Goal: Transaction & Acquisition: Register for event/course

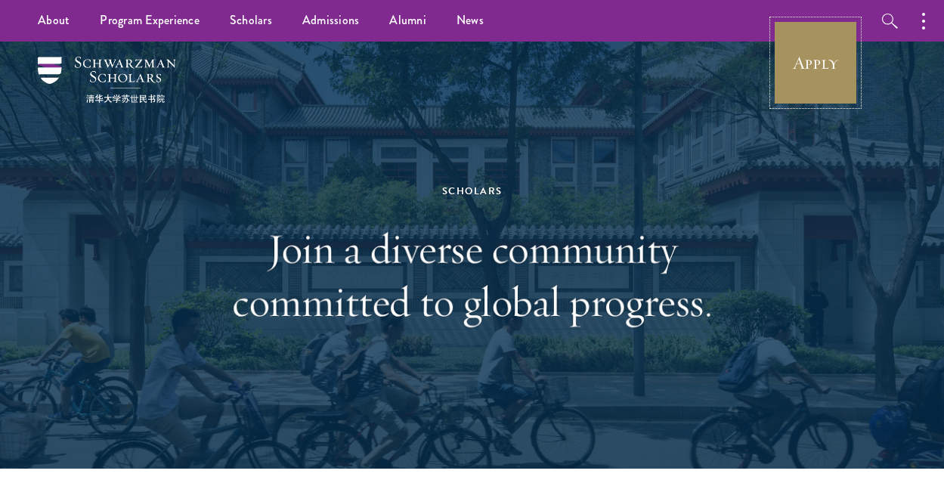
click at [818, 67] on link "Apply" at bounding box center [815, 62] width 85 height 85
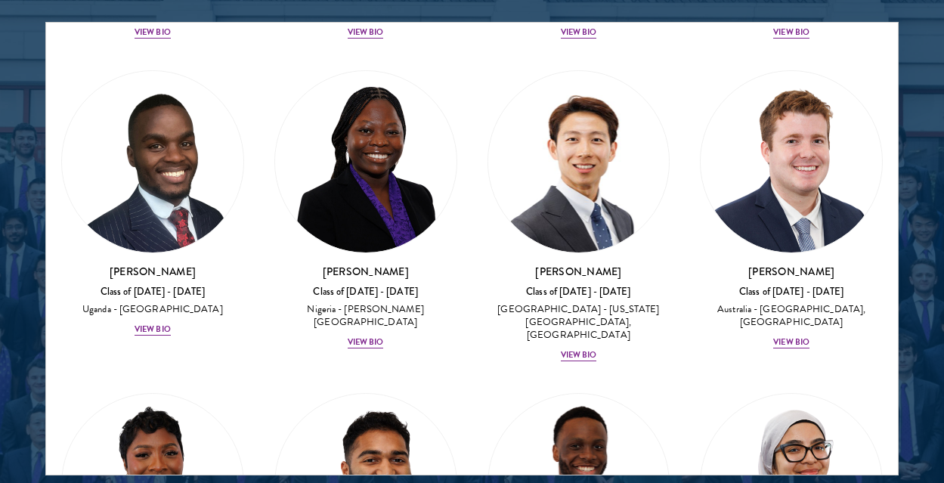
scroll to position [649, 0]
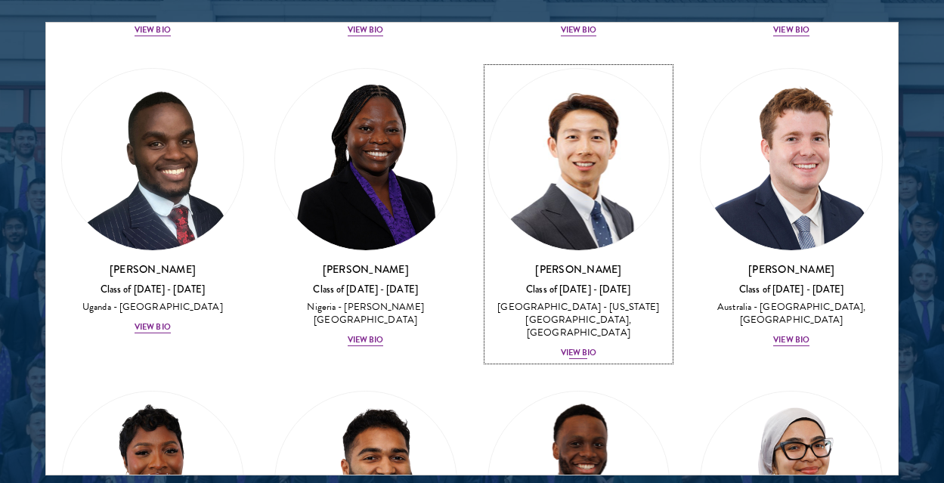
click at [573, 291] on div "Class of 2025 - 2026" at bounding box center [579, 289] width 183 height 13
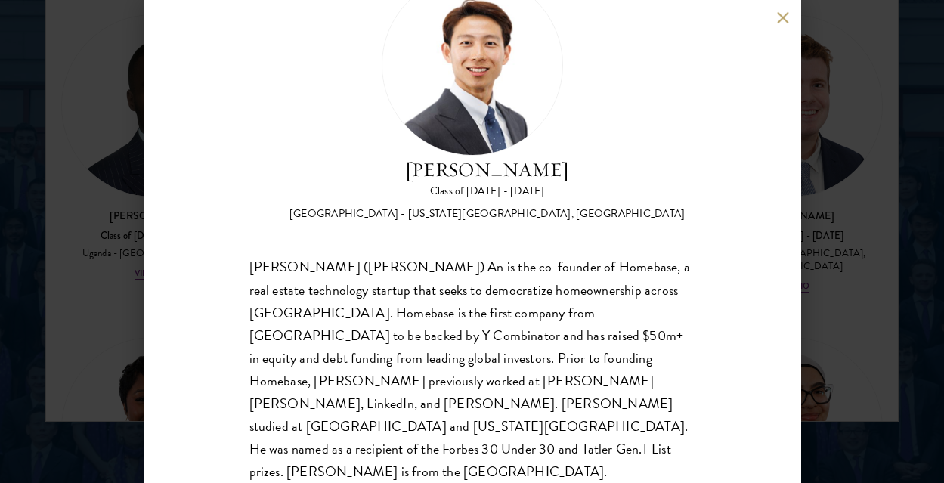
scroll to position [2005, 0]
drag, startPoint x: 426, startPoint y: 311, endPoint x: 509, endPoint y: 314, distance: 82.4
click at [509, 314] on div "Guangning (Phillip) An is the co-founder of Homebase, a real estate technology …" at bounding box center [472, 369] width 446 height 227
click at [595, 379] on div "Guangning (Phillip) An is the co-founder of Homebase, a real estate technology …" at bounding box center [472, 369] width 446 height 227
drag, startPoint x: 527, startPoint y: 355, endPoint x: 613, endPoint y: 358, distance: 86.2
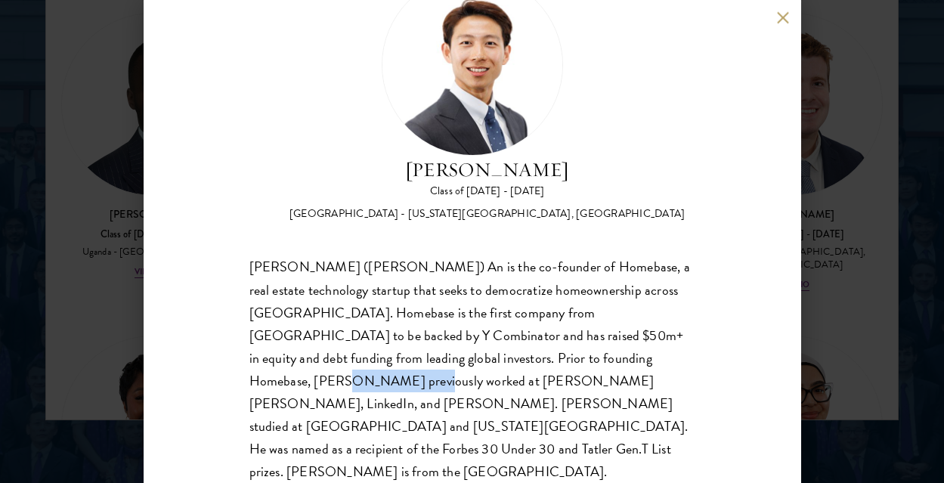
click at [613, 358] on div "Guangning (Phillip) An is the co-founder of Homebase, a real estate technology …" at bounding box center [472, 369] width 446 height 227
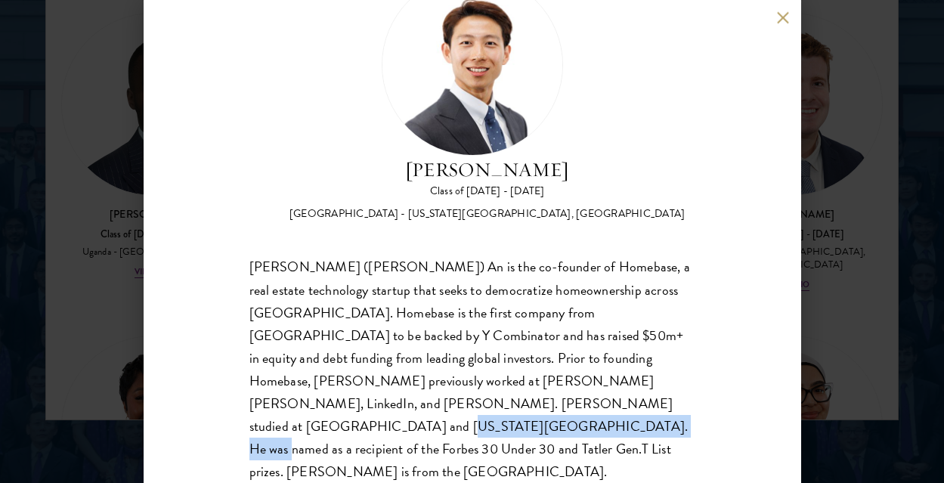
drag, startPoint x: 420, startPoint y: 401, endPoint x: 618, endPoint y: 404, distance: 197.3
click at [618, 404] on div "Guangning (Phillip) An is the co-founder of Homebase, a real estate technology …" at bounding box center [472, 369] width 446 height 227
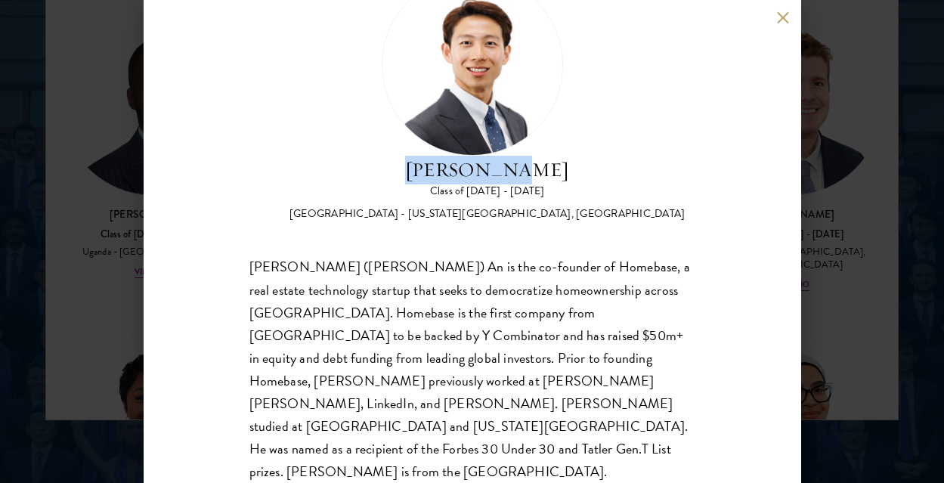
drag, startPoint x: 544, startPoint y: 172, endPoint x: 434, endPoint y: 172, distance: 110.4
click at [434, 172] on h2 "Phillip An" at bounding box center [488, 170] width 396 height 29
copy h2 "Phillip An"
click at [861, 125] on div "Phillip An Class of 2025 - 2026 United States of America - California Institute…" at bounding box center [472, 241] width 944 height 483
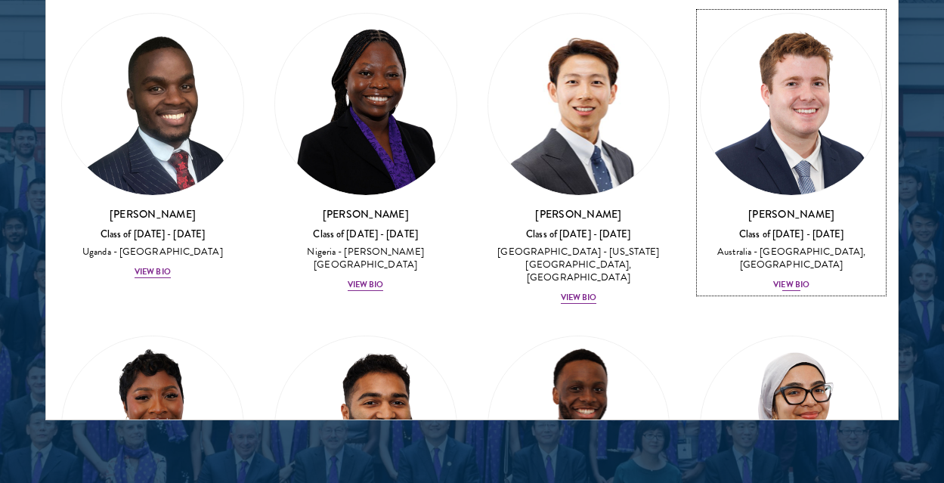
click at [801, 225] on div "Jack Anderson Class of 2025 - 2026 Australia - University of Western Australia,…" at bounding box center [791, 249] width 183 height 86
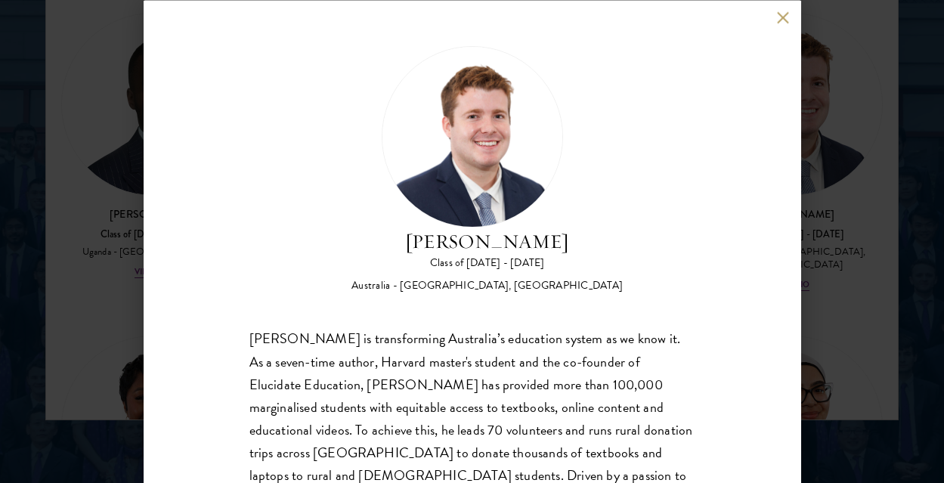
scroll to position [94, 0]
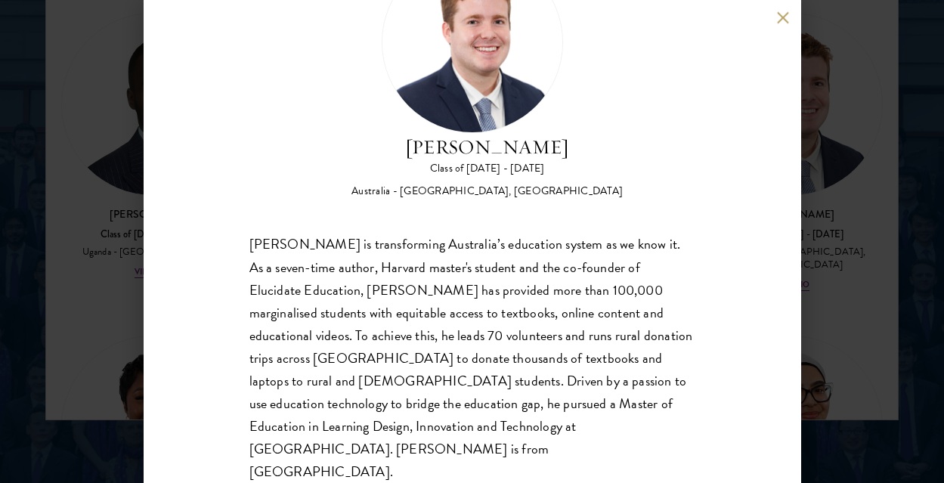
click at [866, 153] on div "Jack Anderson Class of 2025 - 2026 Australia - University of Western Australia,…" at bounding box center [472, 241] width 944 height 483
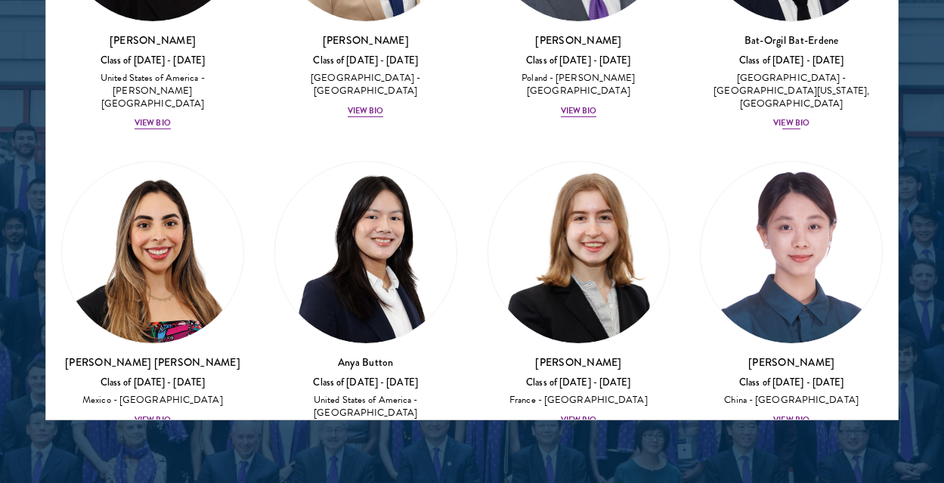
scroll to position [1482, 0]
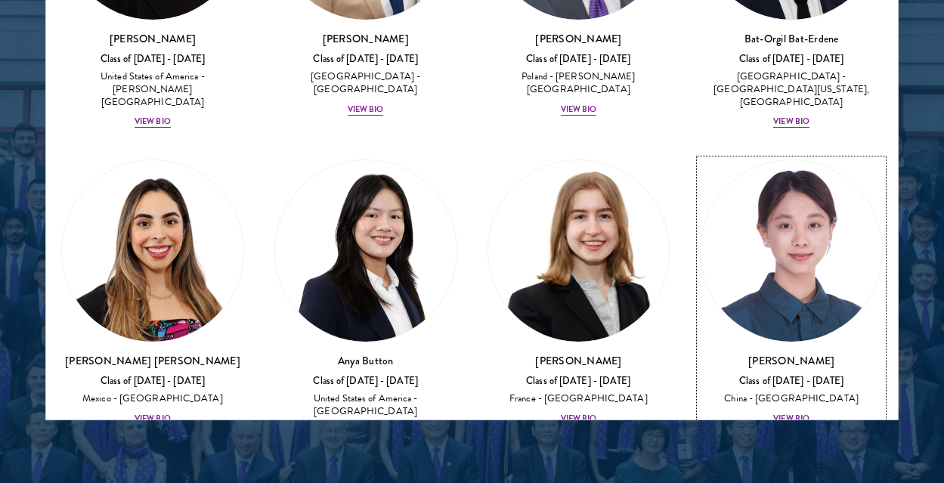
click at [853, 249] on img at bounding box center [791, 250] width 181 height 181
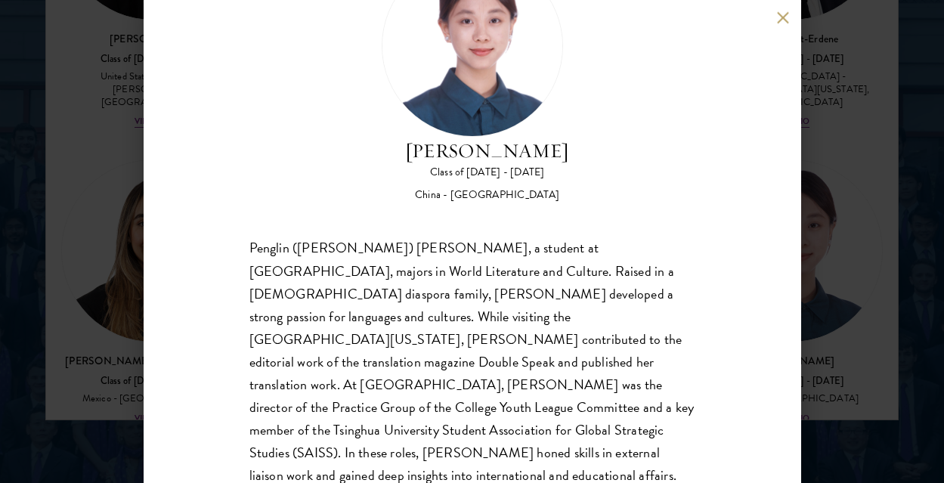
scroll to position [91, 0]
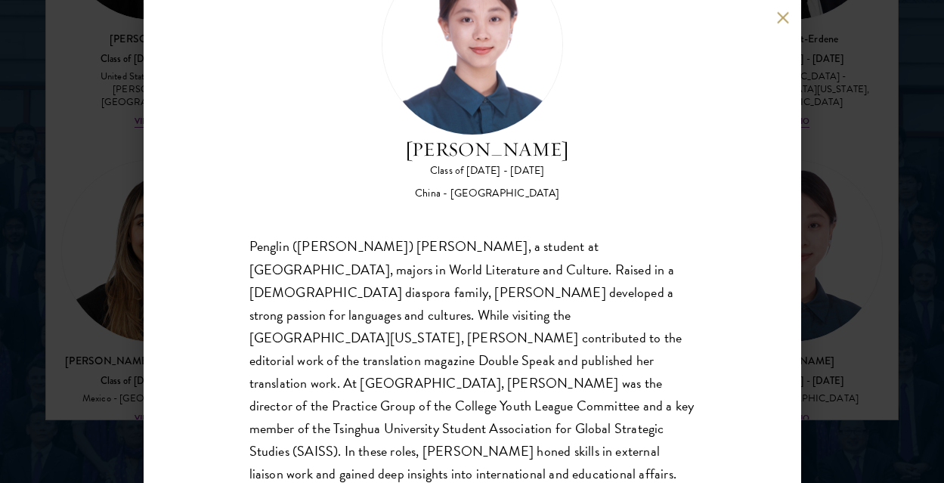
click at [882, 170] on div "Claire Chen Class of 2025 - 2026 China - Tsinghua University Penglin (Claire) C…" at bounding box center [472, 241] width 944 height 483
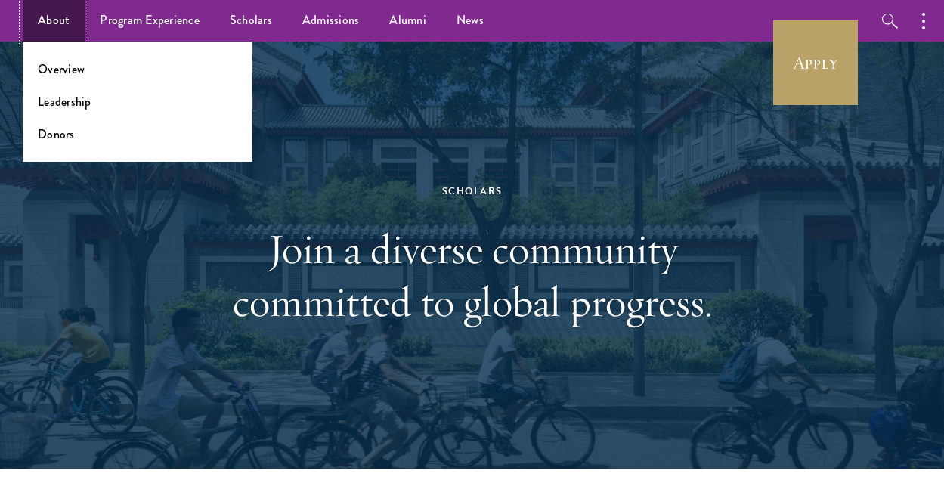
click at [67, 21] on link "About" at bounding box center [54, 21] width 62 height 42
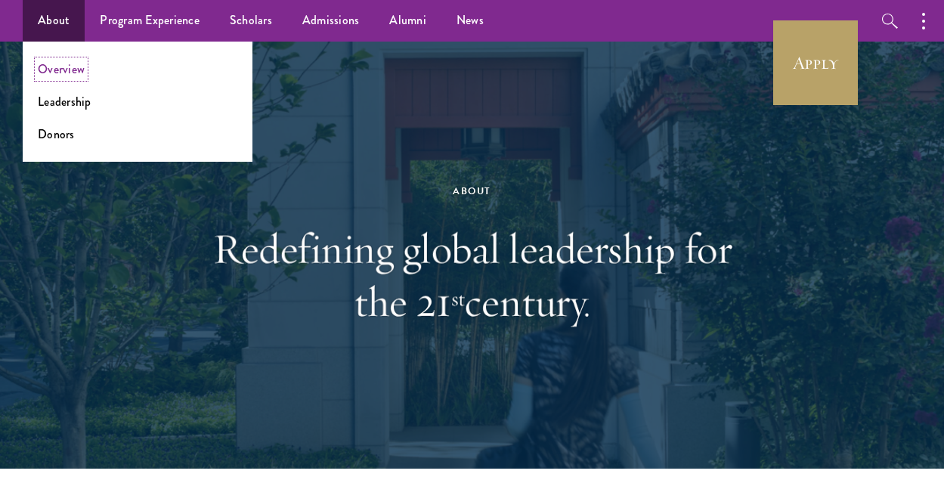
click at [66, 63] on link "Overview" at bounding box center [61, 68] width 47 height 17
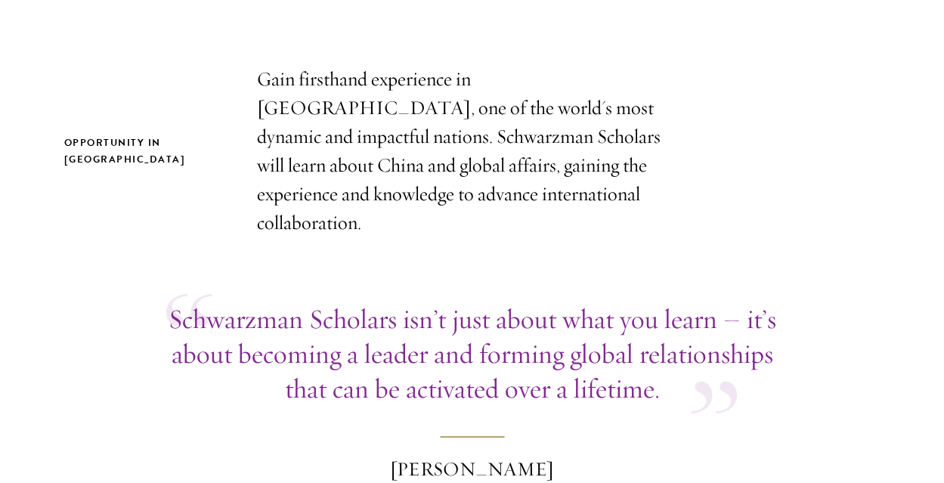
scroll to position [477, 0]
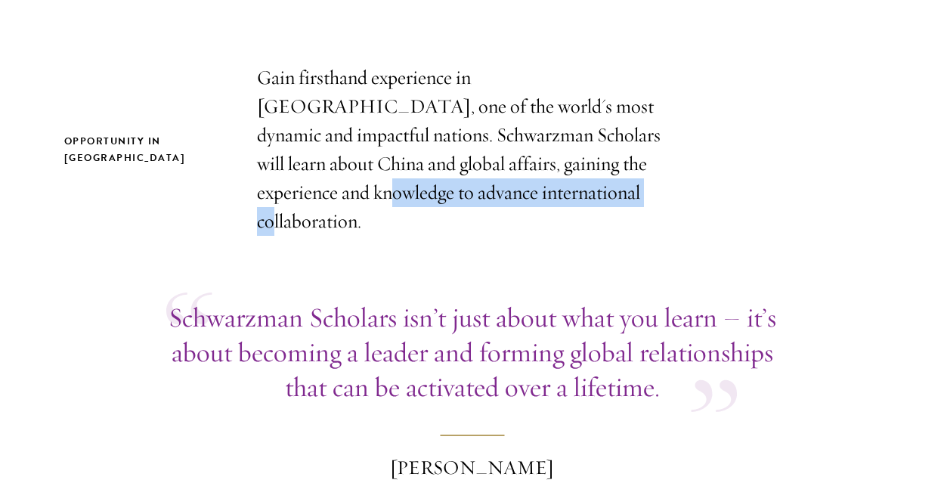
drag, startPoint x: 512, startPoint y: 164, endPoint x: 519, endPoint y: 188, distance: 25.1
click at [519, 188] on p "Gain firsthand experience in [GEOGRAPHIC_DATA], one of the world's most dynamic…" at bounding box center [472, 149] width 431 height 172
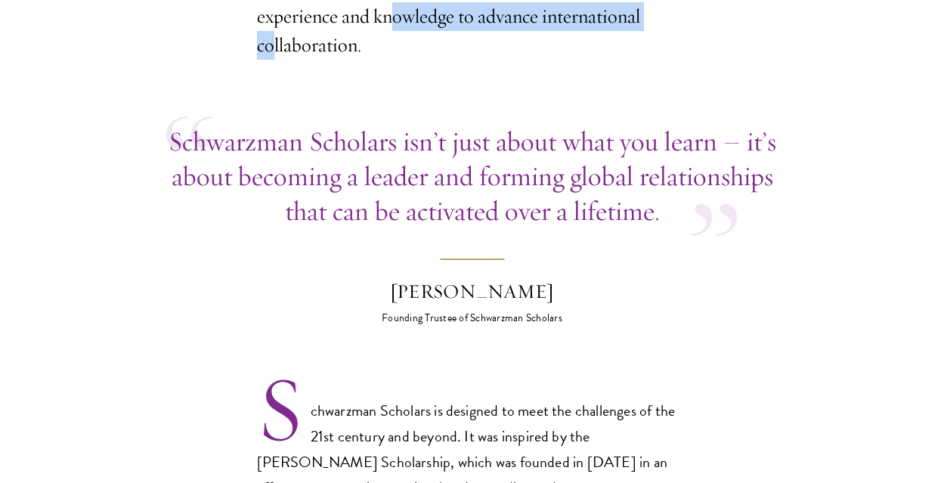
scroll to position [654, 0]
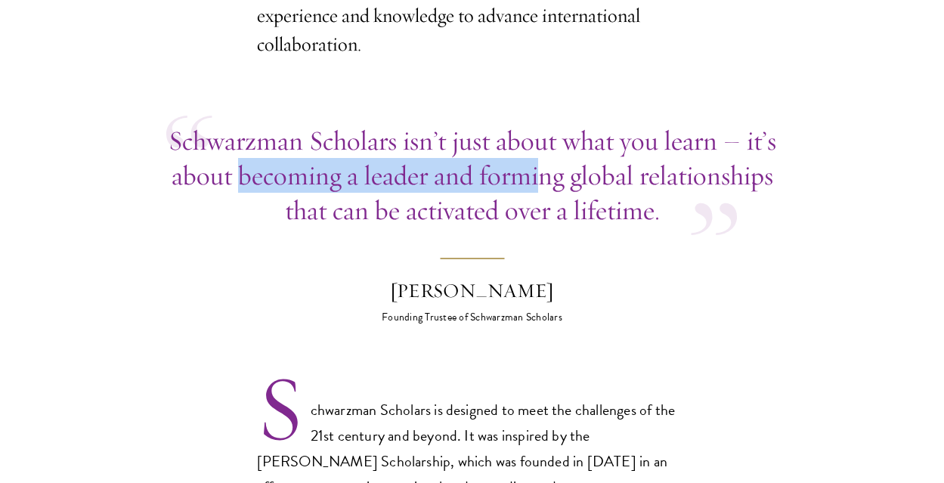
drag, startPoint x: 238, startPoint y: 141, endPoint x: 536, endPoint y: 141, distance: 297.8
click at [536, 141] on p "Schwarzman Scholars isn’t just about what you learn – it’s about becoming a lea…" at bounding box center [472, 175] width 612 height 104
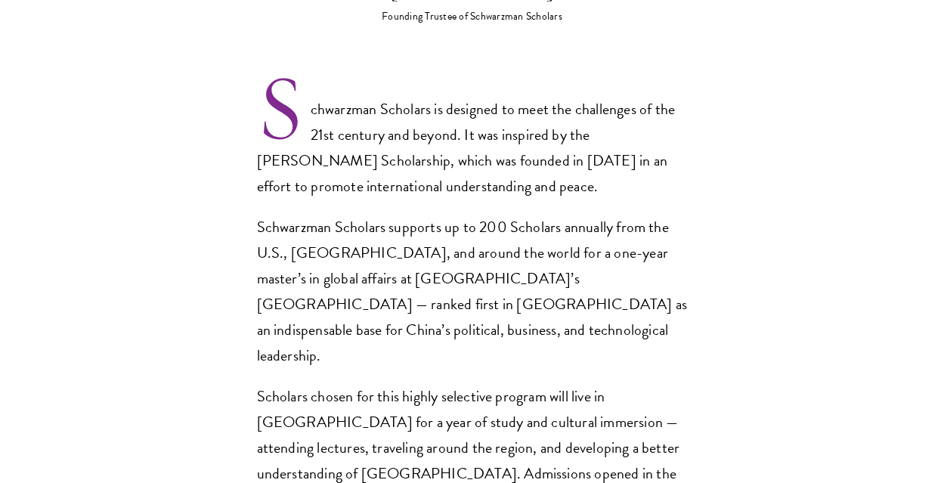
scroll to position [955, 0]
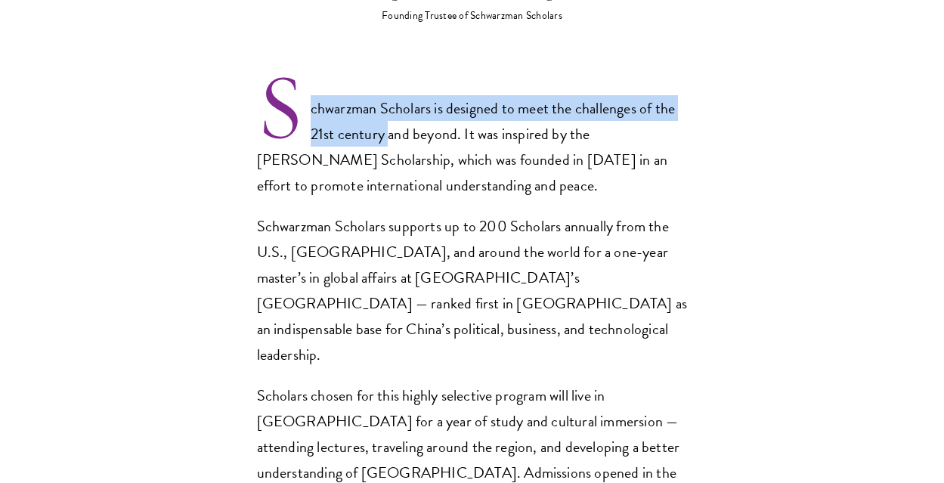
drag, startPoint x: 299, startPoint y: 106, endPoint x: 390, endPoint y: 105, distance: 90.7
click at [390, 105] on p "Schwarzman Scholars is designed to meet the challenges of the 21st century and …" at bounding box center [472, 146] width 431 height 103
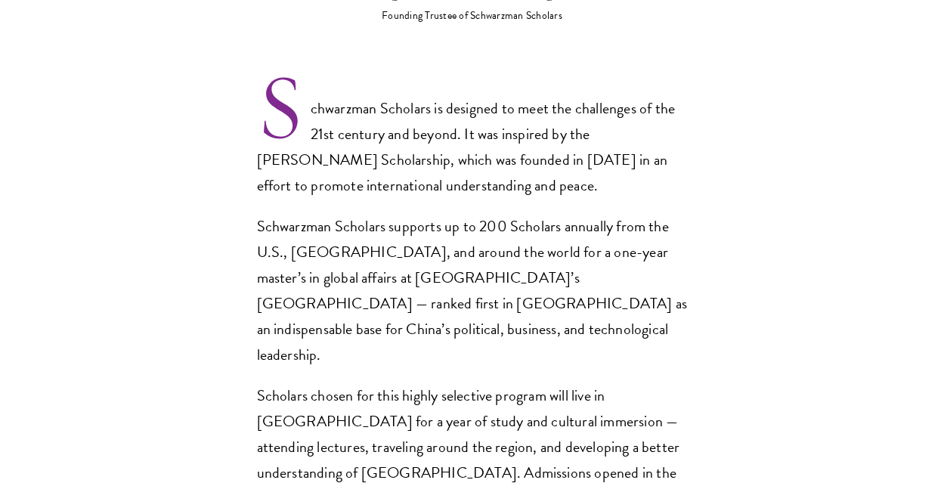
click at [724, 219] on section "Opportunity in China Gain firsthand experience in China, one of the world's mos…" at bounding box center [472, 475] width 944 height 1781
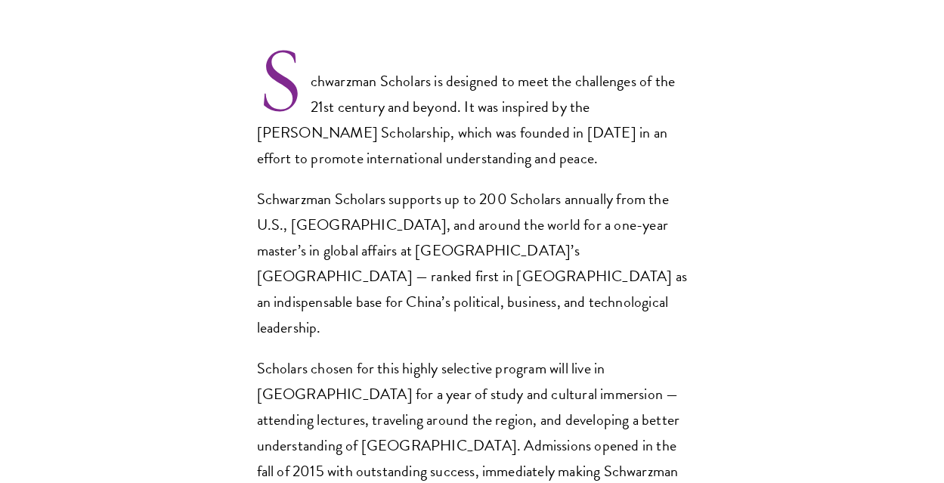
scroll to position [1000, 0]
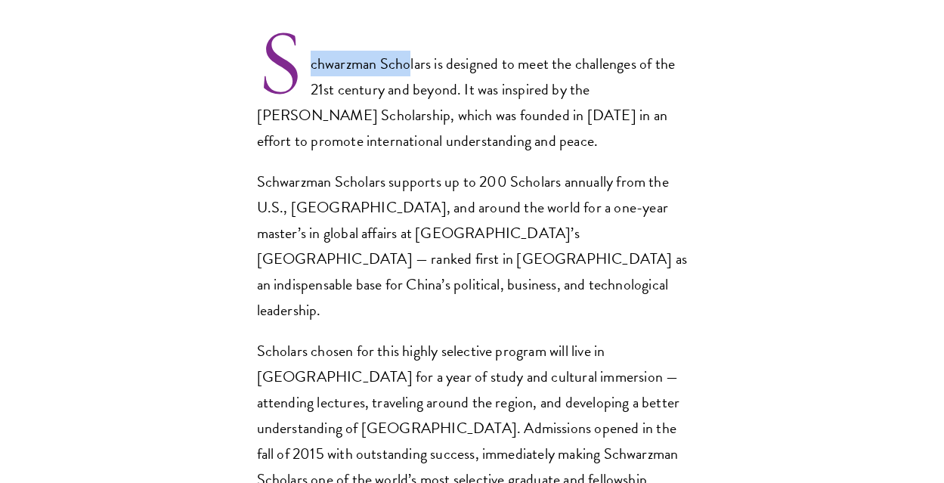
drag, startPoint x: 313, startPoint y: 36, endPoint x: 410, endPoint y: 36, distance: 97.5
click at [410, 51] on p "Schwarzman Scholars is designed to meet the challenges of the 21st century and …" at bounding box center [472, 102] width 431 height 103
click at [705, 107] on section "Opportunity in China Gain firsthand experience in China, one of the world's mos…" at bounding box center [472, 430] width 944 height 1781
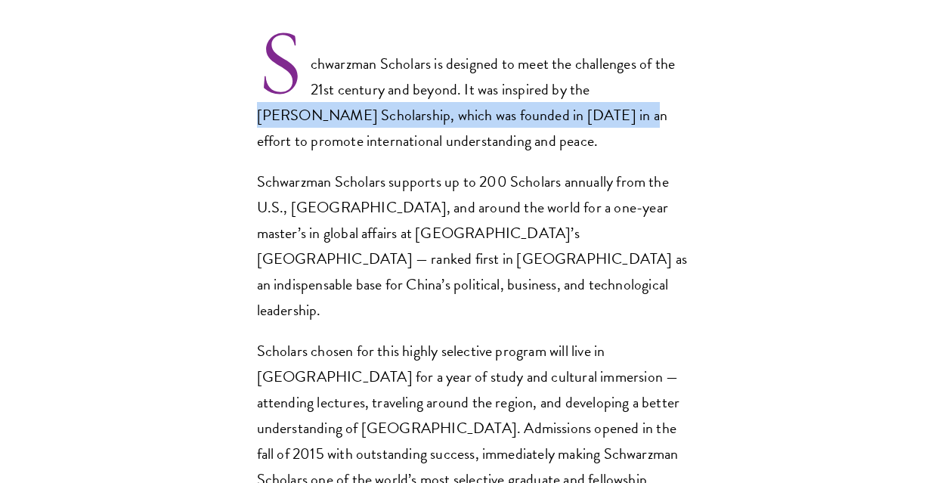
drag, startPoint x: 590, startPoint y: 58, endPoint x: 570, endPoint y: 73, distance: 24.8
click at [570, 73] on p "Schwarzman Scholars is designed to meet the challenges of the 21st century and …" at bounding box center [472, 102] width 431 height 103
click at [724, 124] on section "Opportunity in China Gain firsthand experience in China, one of the world's mos…" at bounding box center [472, 430] width 944 height 1781
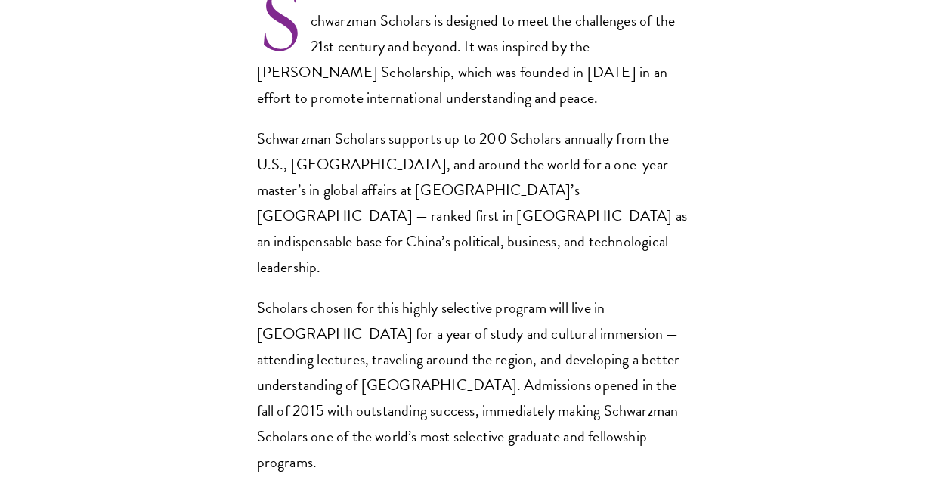
scroll to position [1046, 0]
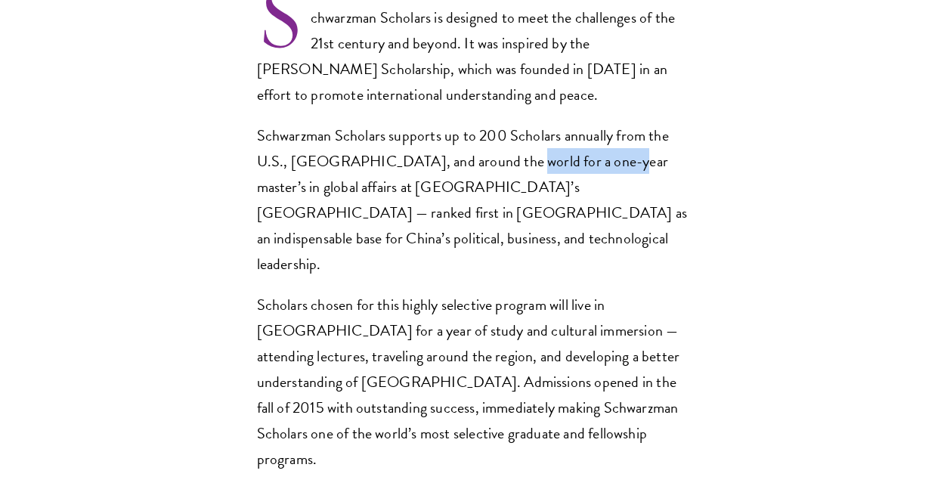
drag, startPoint x: 494, startPoint y: 132, endPoint x: 602, endPoint y: 132, distance: 108.8
click at [602, 132] on p "Schwarzman Scholars supports up to 200 Scholars annually from the U.S., China, …" at bounding box center [472, 199] width 431 height 154
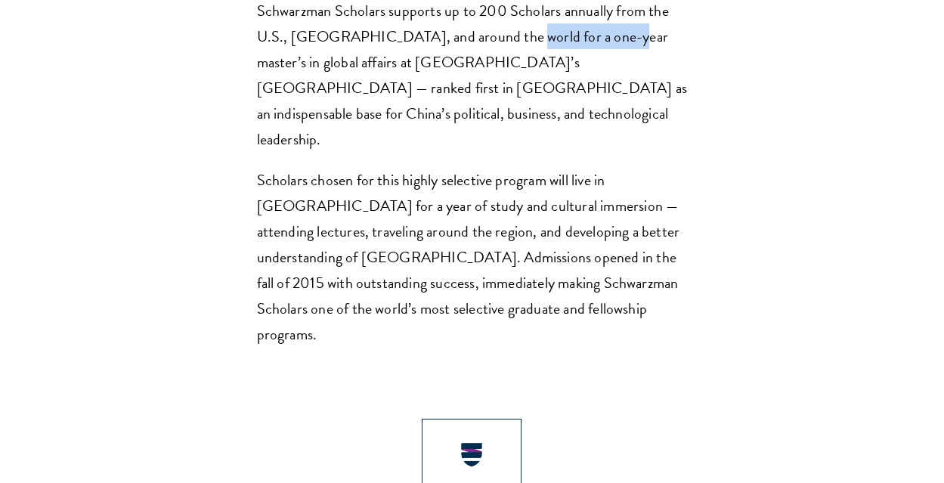
scroll to position [1169, 0]
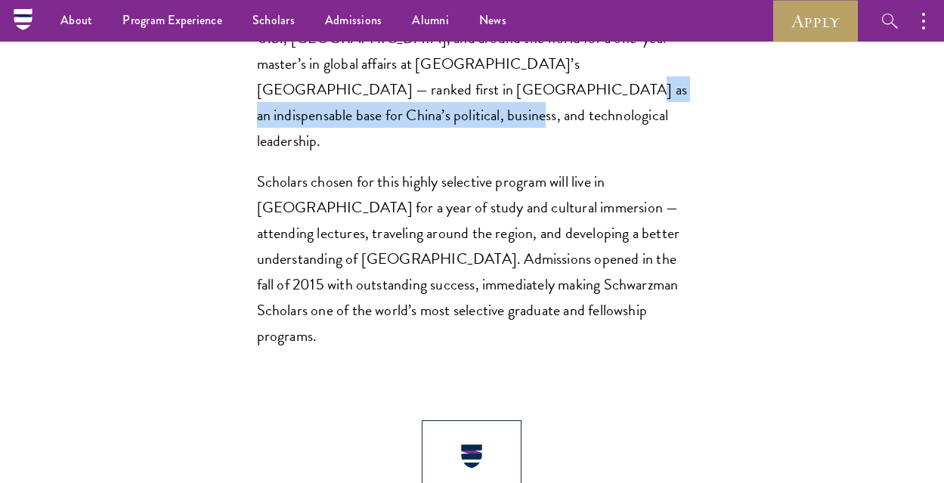
drag, startPoint x: 407, startPoint y: 63, endPoint x: 603, endPoint y: 85, distance: 197.8
click at [603, 85] on p "Schwarzman Scholars supports up to 200 Scholars annually from the U.S., China, …" at bounding box center [472, 76] width 431 height 154
click at [684, 107] on div "Schwarzman Scholars is designed to meet the challenges of the 21st century and …" at bounding box center [472, 114] width 431 height 467
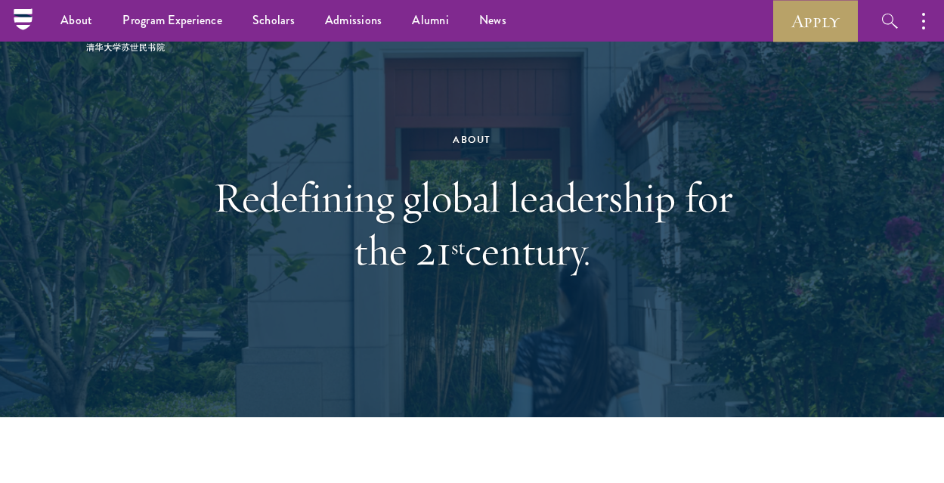
scroll to position [0, 0]
